Goal: Find specific page/section: Find specific page/section

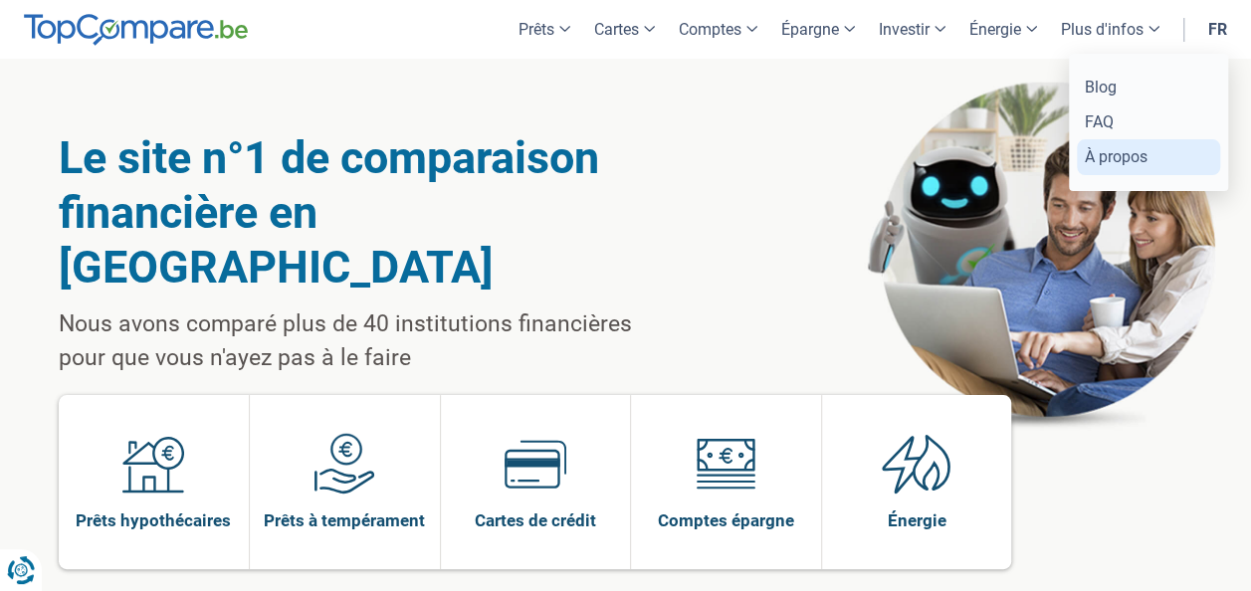
click at [1116, 157] on link "À propos" at bounding box center [1148, 156] width 143 height 35
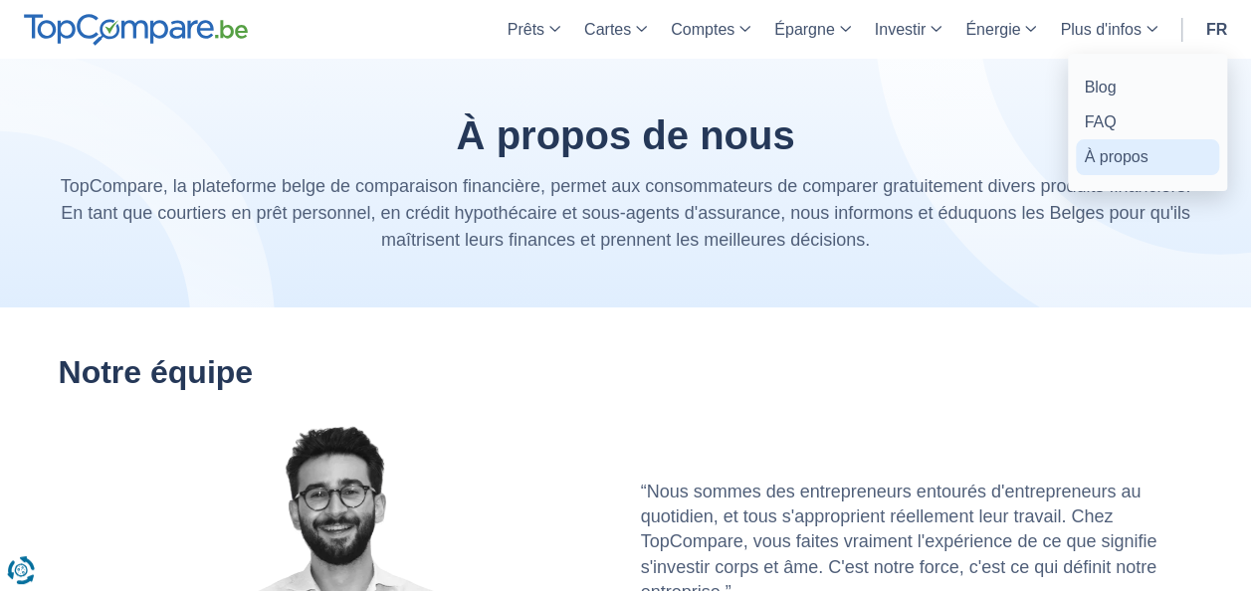
click at [1129, 163] on link "À propos" at bounding box center [1147, 156] width 143 height 35
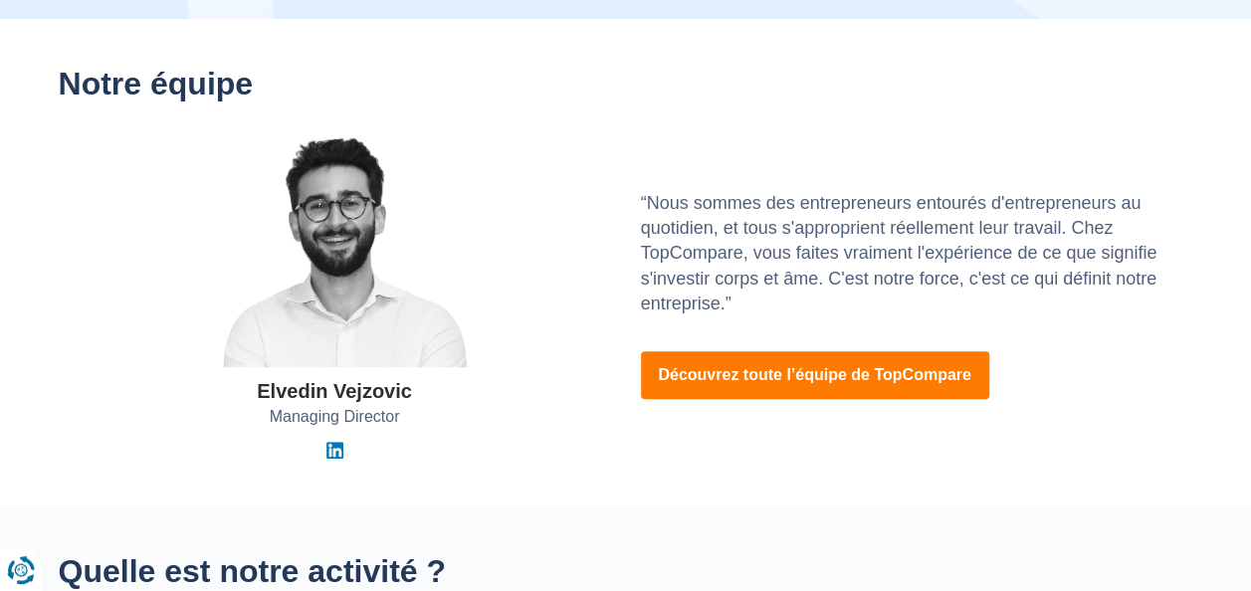
scroll to position [299, 0]
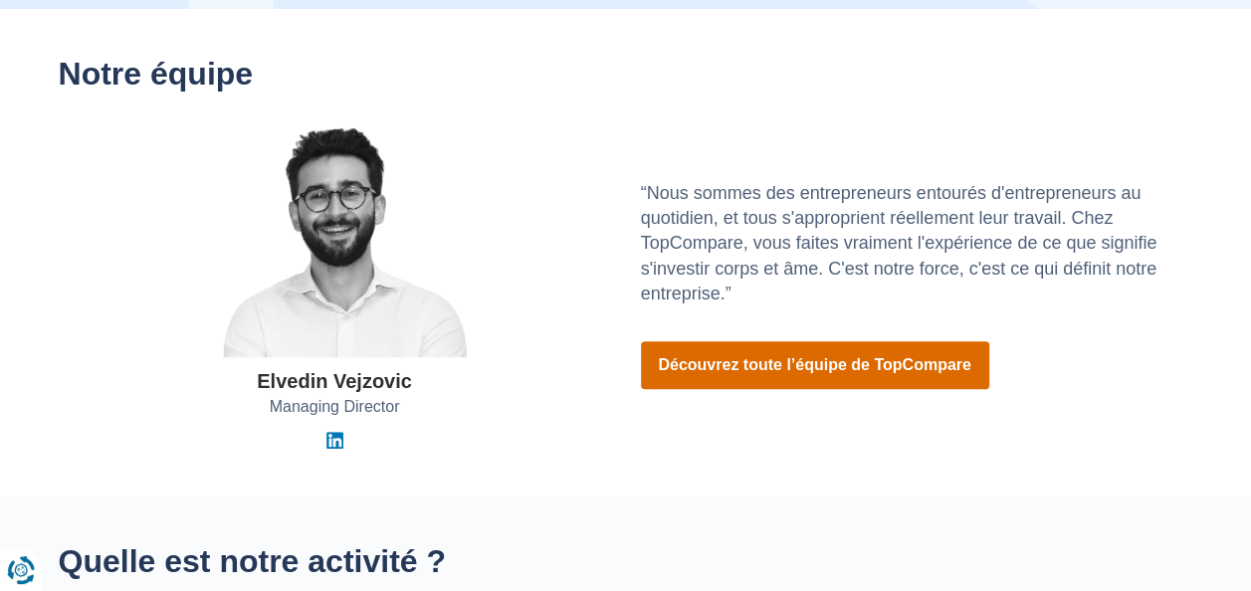
click at [854, 374] on link "Découvrez toute l’équipe de TopCompare" at bounding box center [815, 365] width 348 height 48
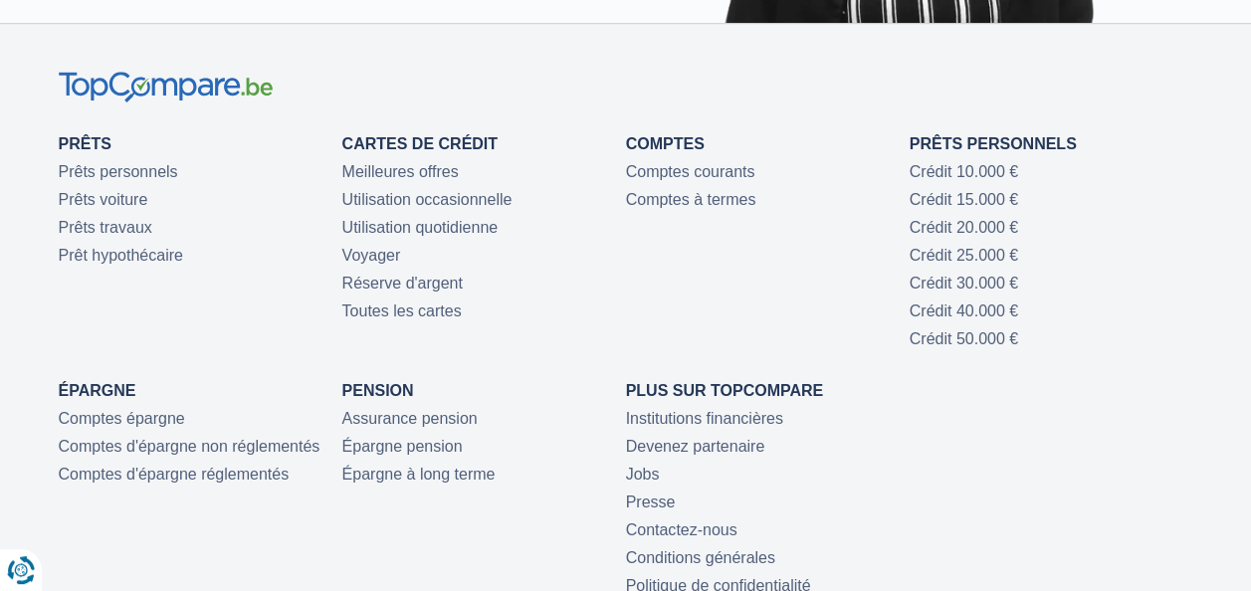
scroll to position [4379, 0]
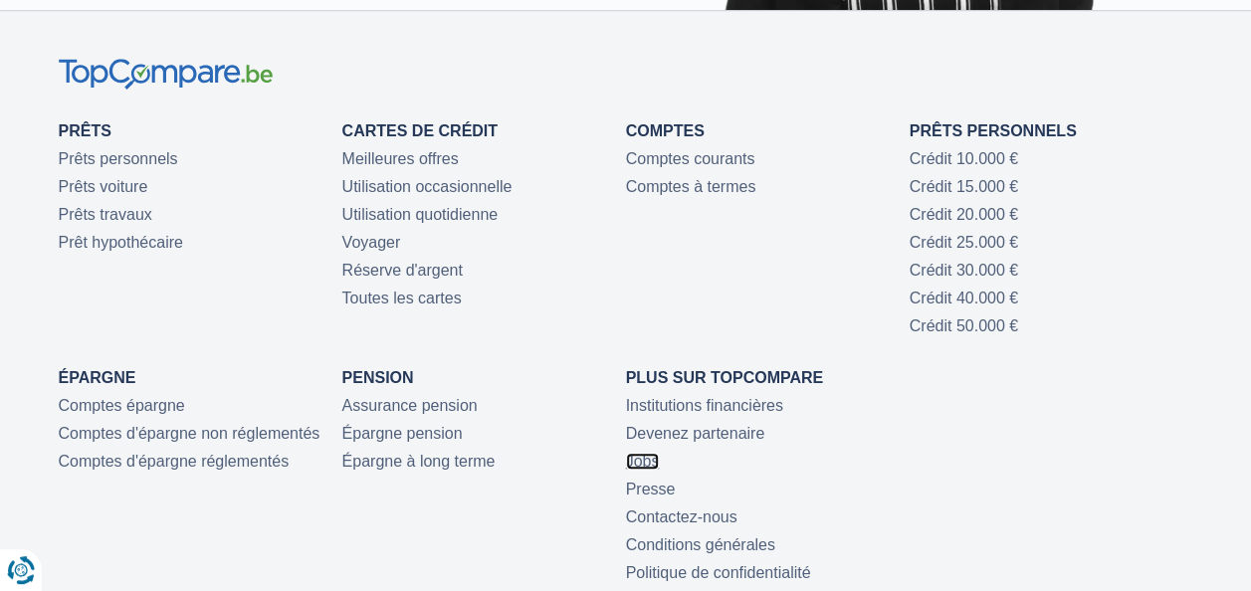
click at [645, 461] on link "Jobs" at bounding box center [643, 461] width 34 height 17
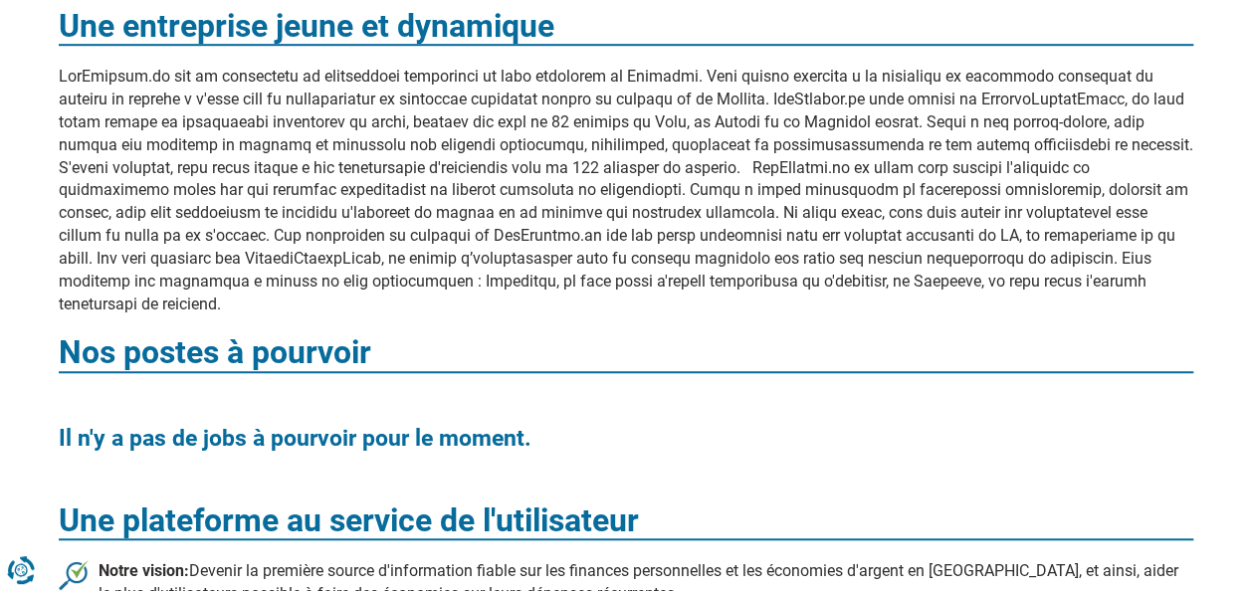
scroll to position [597, 0]
